Goal: Transaction & Acquisition: Purchase product/service

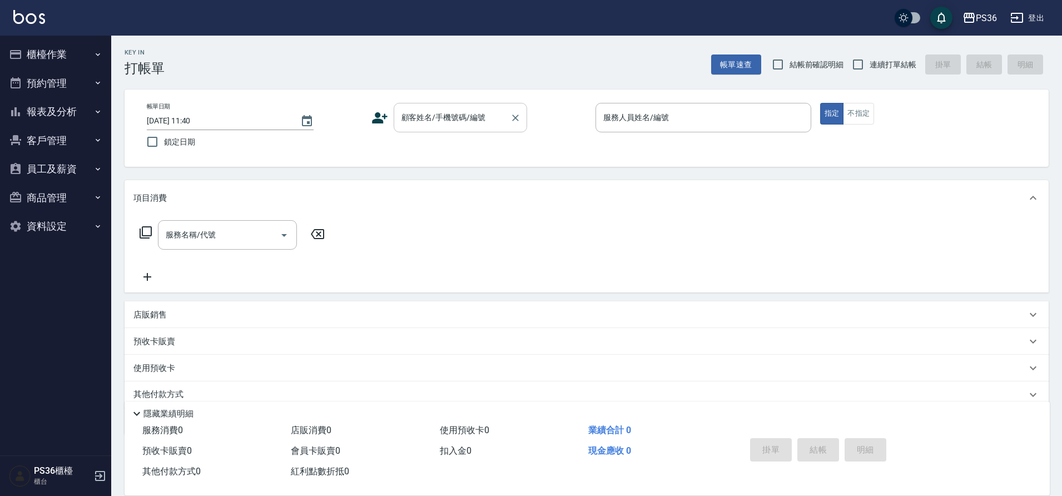
drag, startPoint x: 518, startPoint y: 231, endPoint x: 416, endPoint y: 118, distance: 151.6
click at [416, 118] on input "顧客姓名/手機號碼/編號" at bounding box center [452, 117] width 107 height 19
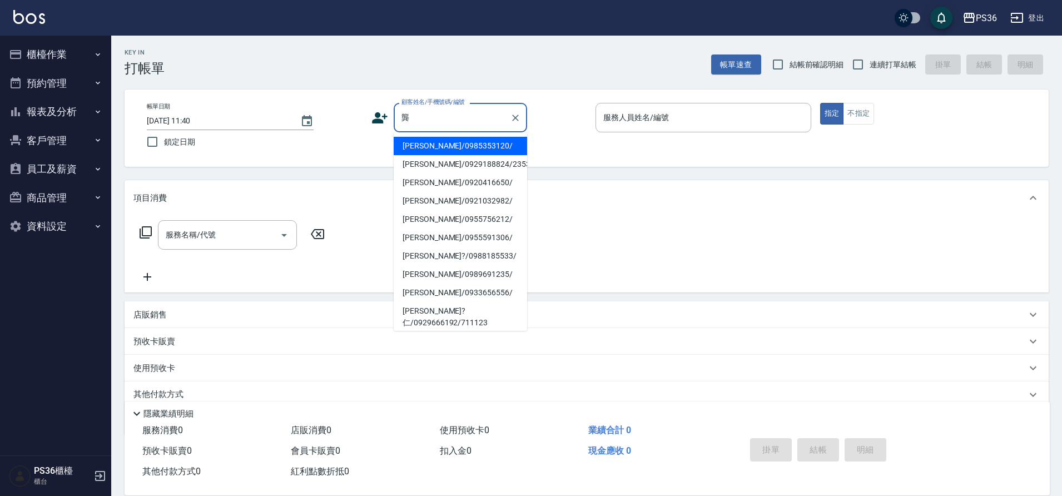
click at [426, 146] on li "[PERSON_NAME]/0985353120/" at bounding box center [460, 146] width 133 height 18
type input "[PERSON_NAME]/0985353120/"
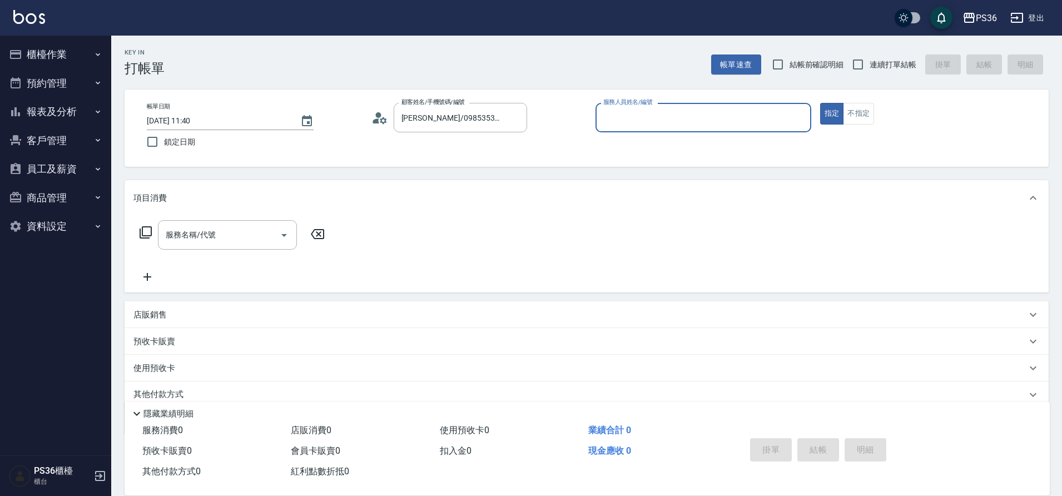
type input "EJ-7"
click at [211, 237] on div "服務名稱/代號 服務名稱/代號" at bounding box center [227, 234] width 139 height 29
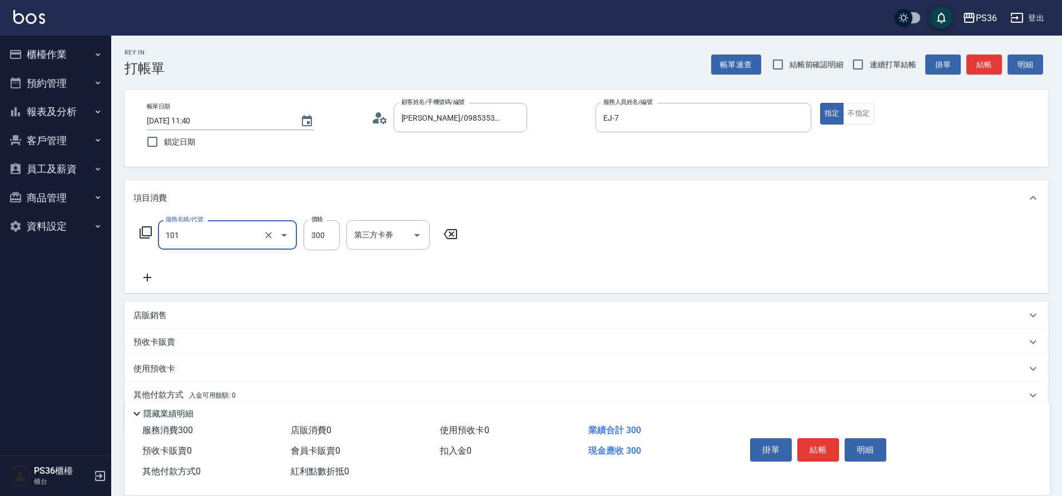
type input "洗髮(101)"
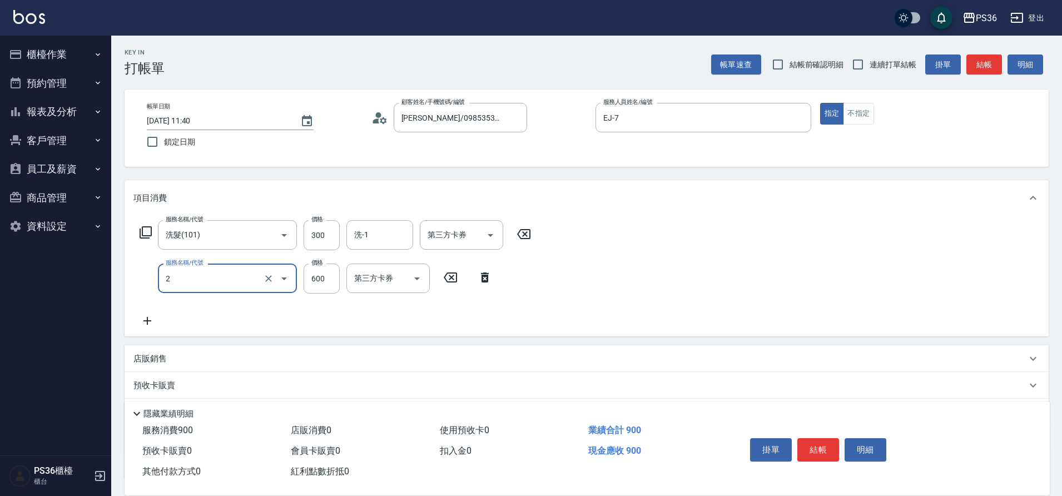
type input "局部染髮(2)"
click at [818, 438] on button "結帳" at bounding box center [818, 449] width 42 height 23
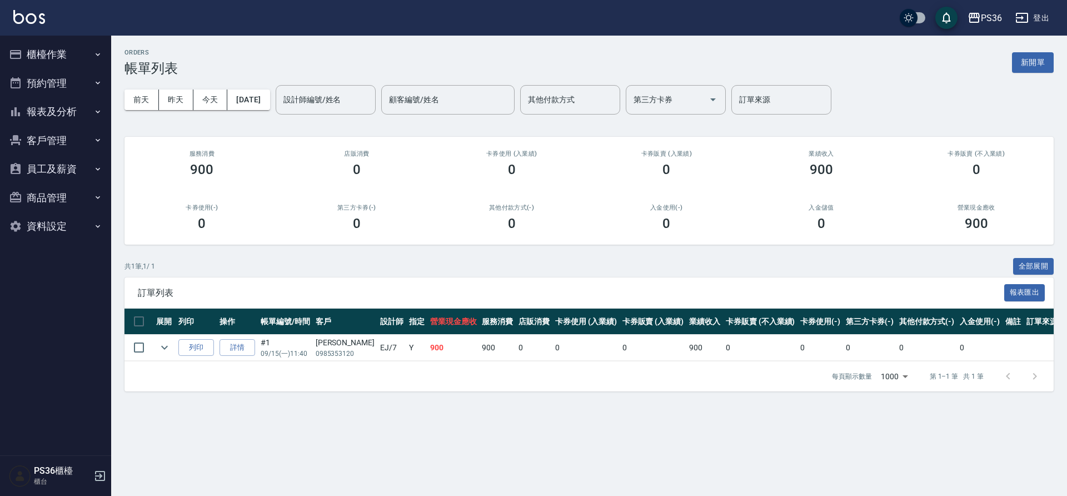
click at [68, 58] on button "櫃檯作業" at bounding box center [55, 54] width 102 height 29
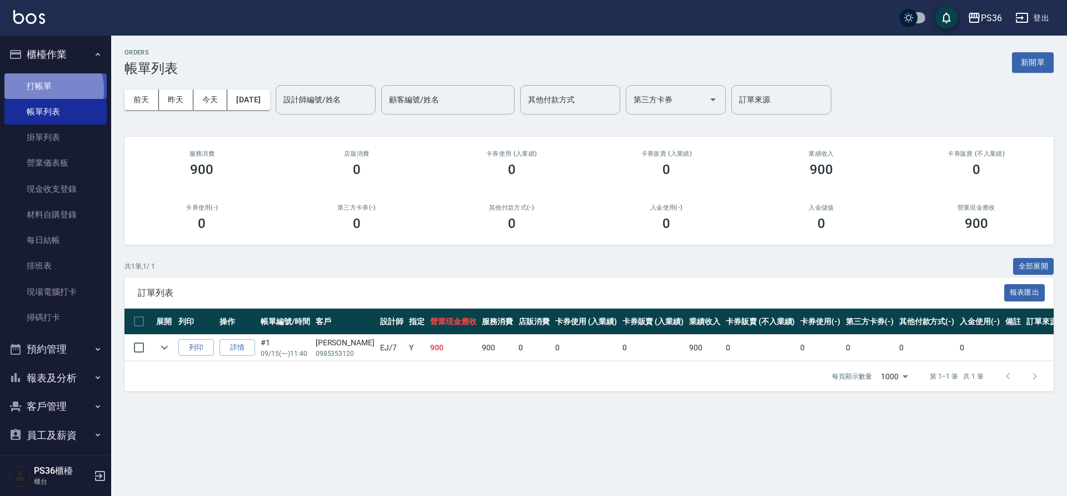
click at [45, 89] on link "打帳單" at bounding box center [55, 86] width 102 height 26
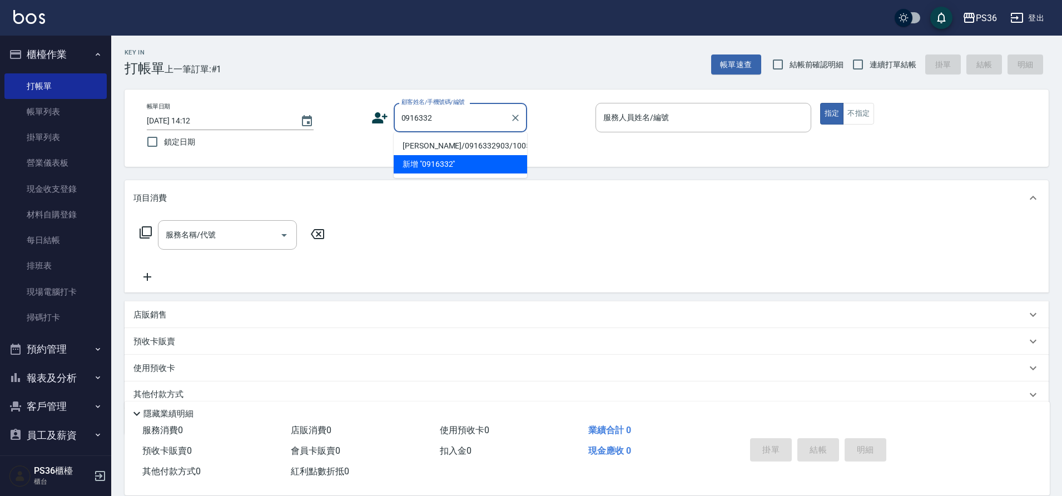
click at [443, 146] on li "[PERSON_NAME]/0916332903/10057" at bounding box center [460, 146] width 133 height 18
type input "[PERSON_NAME]/0916332903/10057"
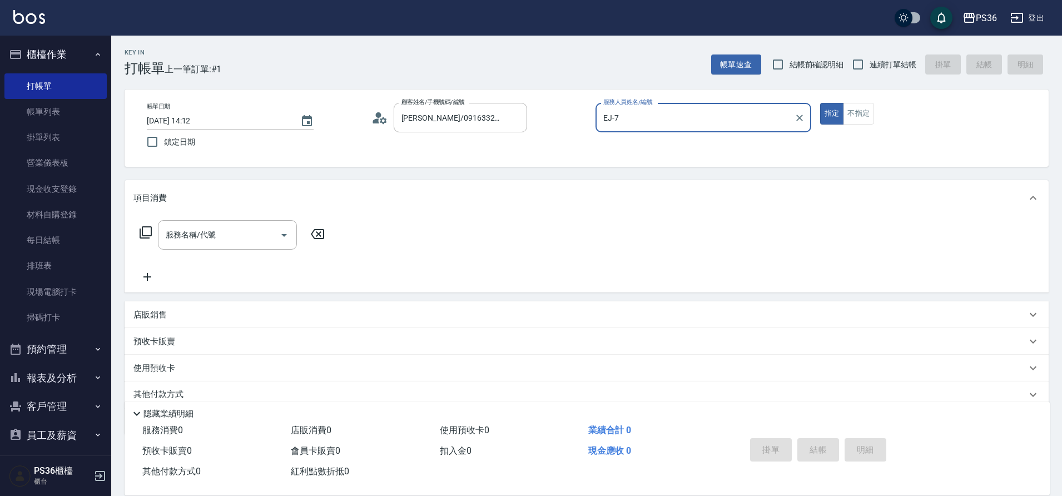
type input "EJ-7"
click at [240, 232] on input "服務名稱/代號" at bounding box center [219, 234] width 112 height 19
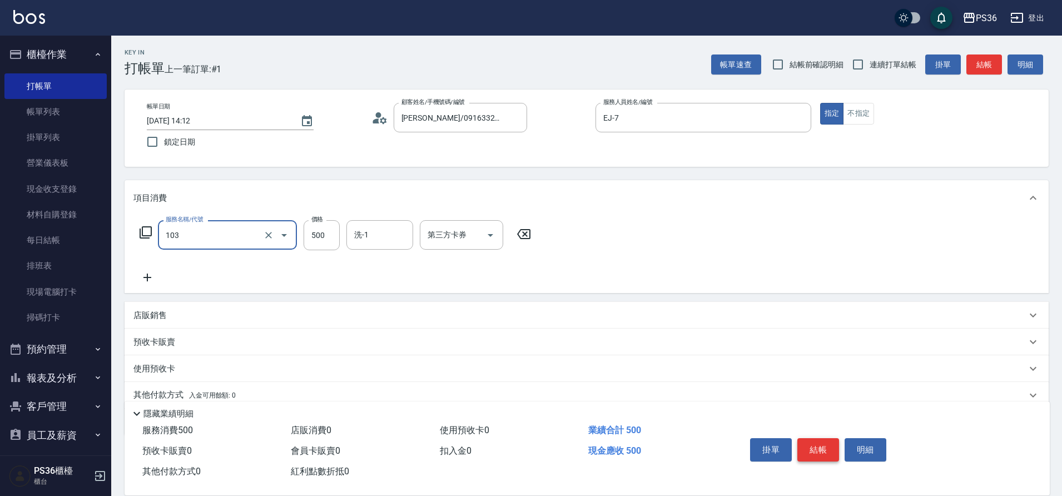
type input "B級洗剪(103)"
click at [819, 448] on button "結帳" at bounding box center [818, 449] width 42 height 23
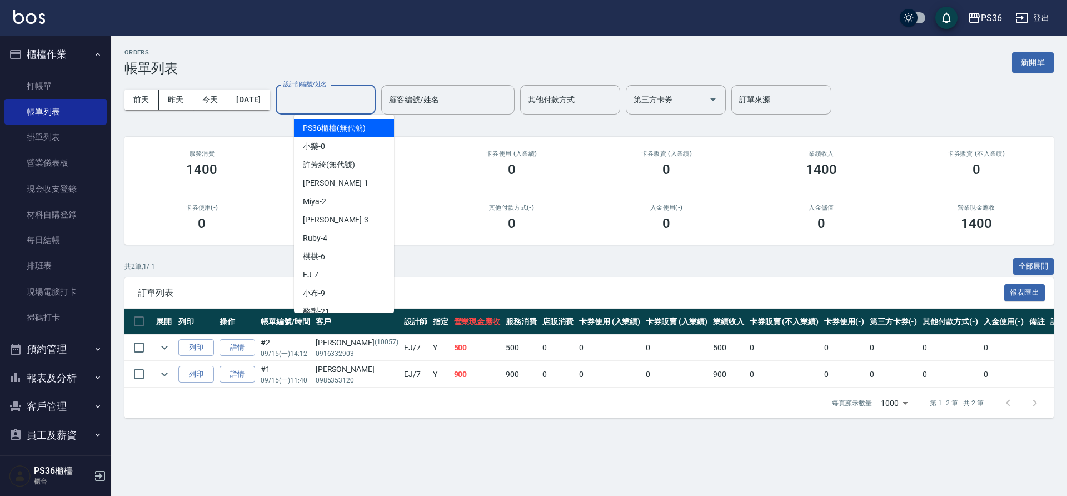
click at [319, 109] on input "設計師編號/姓名" at bounding box center [326, 99] width 90 height 19
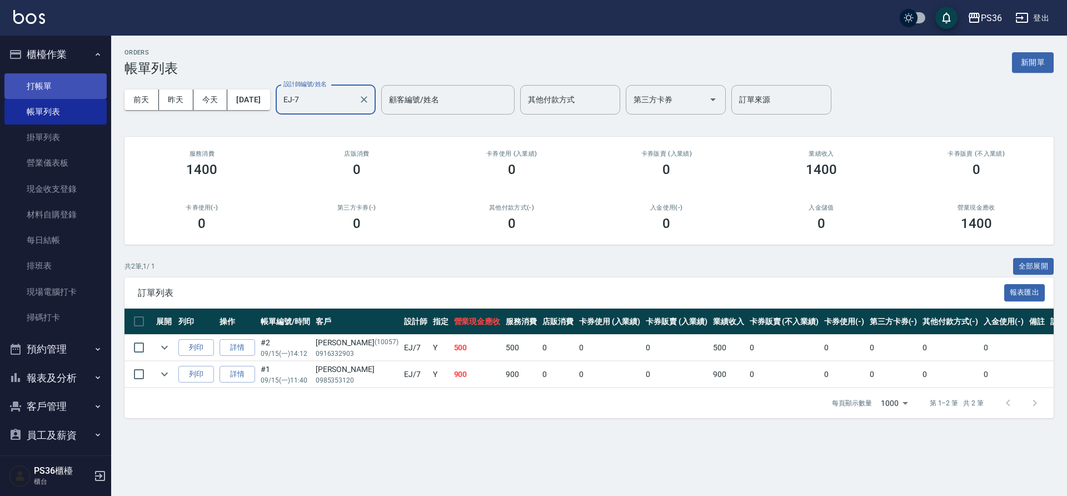
type input "EJ-7"
click at [44, 83] on link "打帳單" at bounding box center [55, 86] width 102 height 26
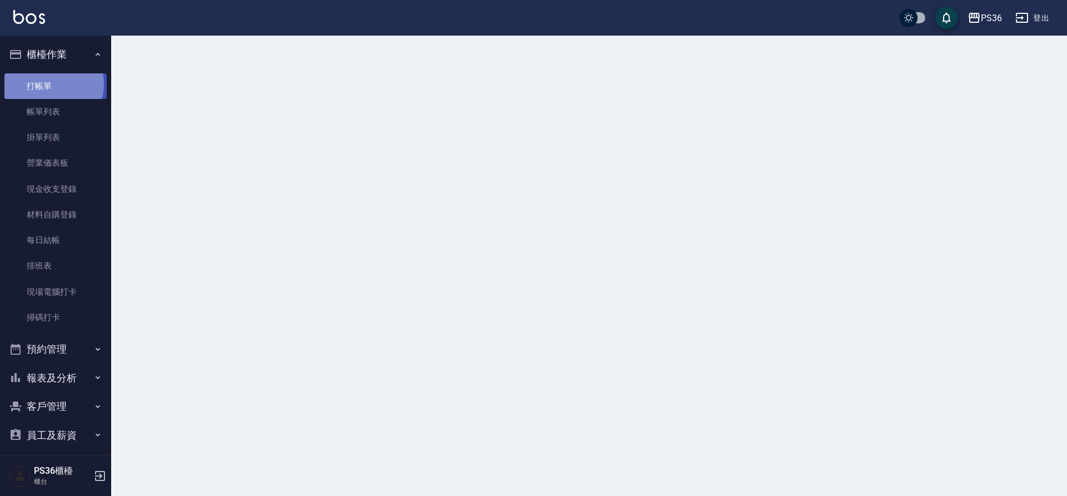
click at [44, 83] on link "打帳單" at bounding box center [55, 86] width 102 height 26
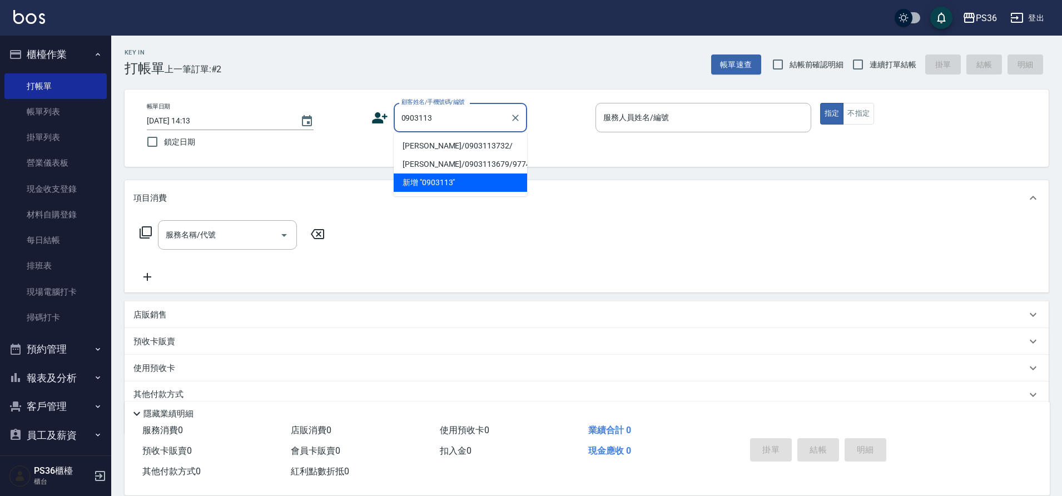
click at [448, 146] on li "[PERSON_NAME]/0903113732/" at bounding box center [460, 146] width 133 height 18
type input "[PERSON_NAME]/0903113732/"
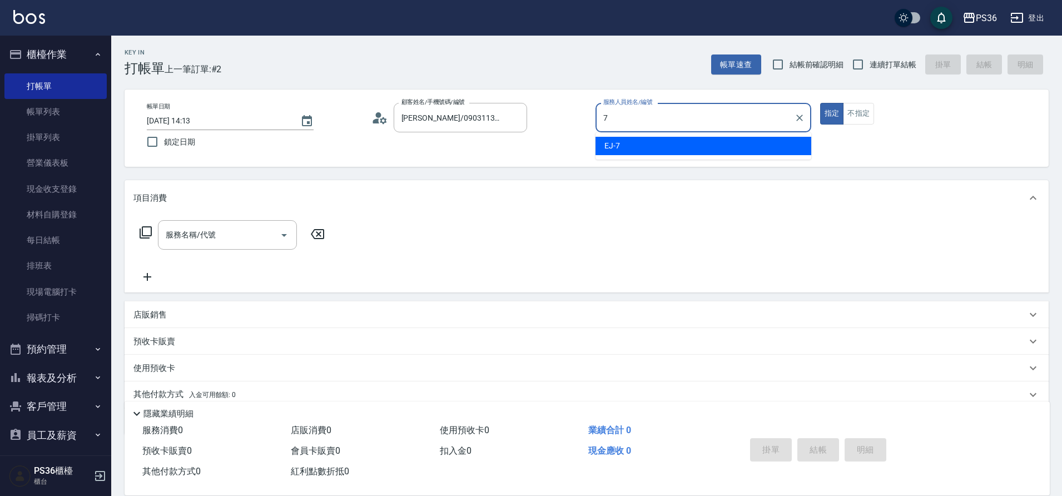
type input "EJ-7"
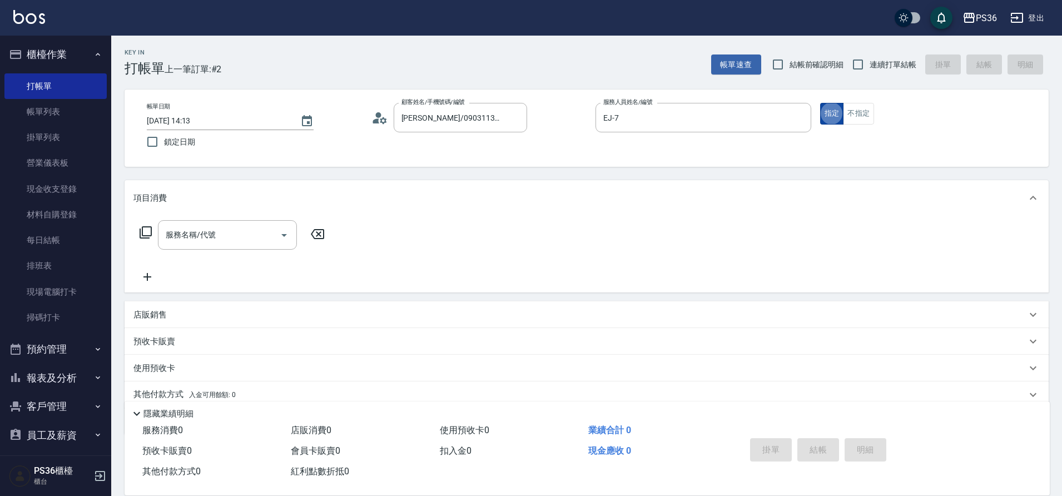
type button "true"
click at [852, 118] on button "不指定" at bounding box center [858, 114] width 31 height 22
click at [219, 227] on input "服務名稱/代號" at bounding box center [219, 234] width 112 height 19
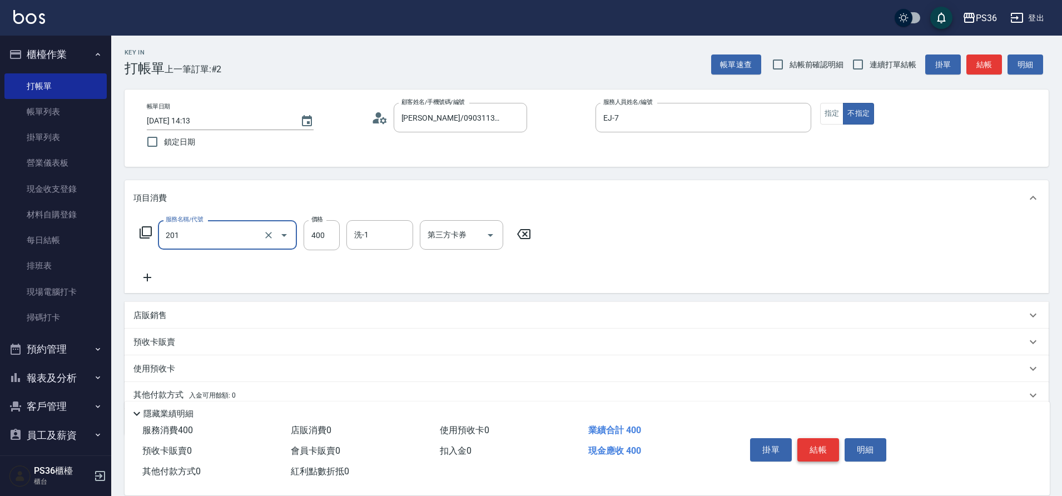
type input "C級洗剪(201)"
click at [822, 445] on button "結帳" at bounding box center [818, 449] width 42 height 23
